Goal: Understand process/instructions

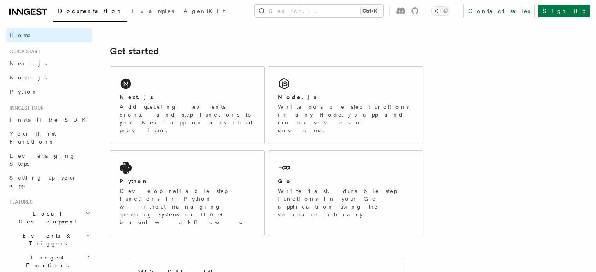
scroll to position [97, 0]
click at [181, 106] on p "Add queueing, events, crons, and step functions to your Next app on any cloud p…" at bounding box center [187, 118] width 136 height 31
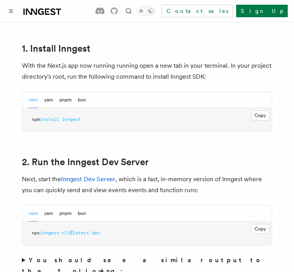
scroll to position [455, 0]
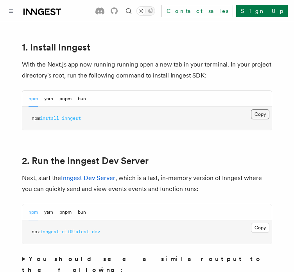
click at [267, 109] on button "Copy Copied" at bounding box center [260, 114] width 18 height 10
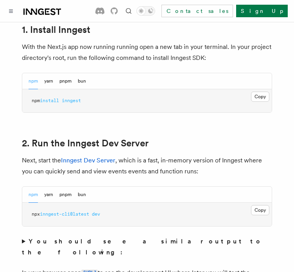
scroll to position [473, 0]
click at [256, 205] on button "Copy Copied" at bounding box center [260, 210] width 18 height 10
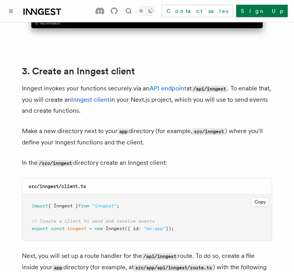
scroll to position [893, 0]
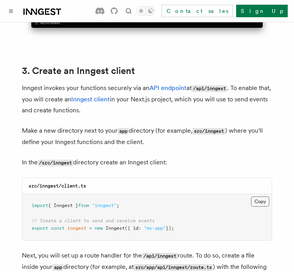
click at [259, 197] on button "Copy Copied" at bounding box center [260, 202] width 18 height 10
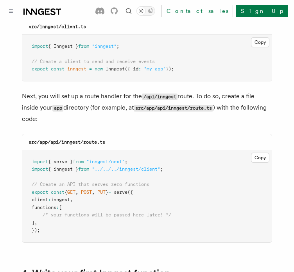
scroll to position [1054, 0]
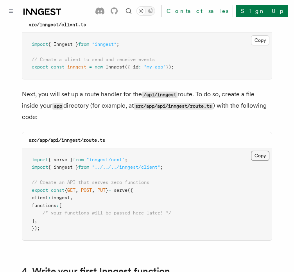
click at [264, 151] on button "Copy Copied" at bounding box center [260, 156] width 18 height 10
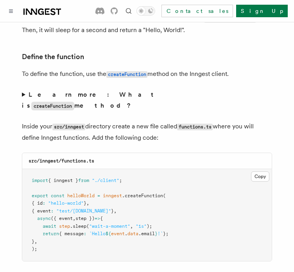
scroll to position [1335, 0]
click at [258, 172] on button "Copy Copied" at bounding box center [260, 177] width 18 height 10
